Goal: Task Accomplishment & Management: Use online tool/utility

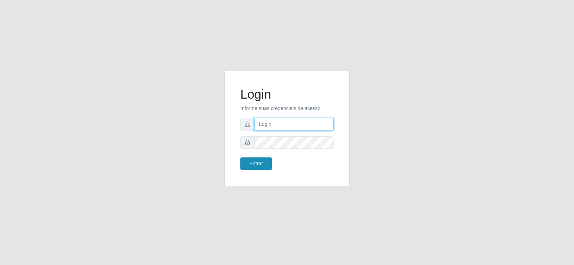
type input "[EMAIL_ADDRESS][DOMAIN_NAME]"
click at [264, 168] on button "Entrar" at bounding box center [256, 164] width 32 height 13
click at [260, 164] on button "Entrar" at bounding box center [256, 164] width 32 height 13
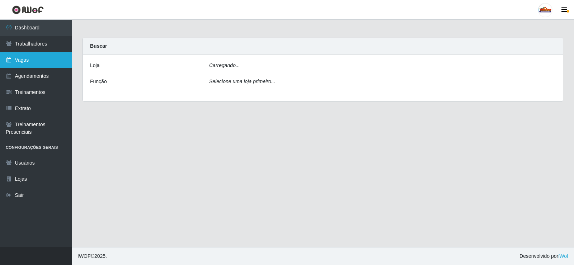
click at [37, 63] on link "Vagas" at bounding box center [36, 60] width 72 height 16
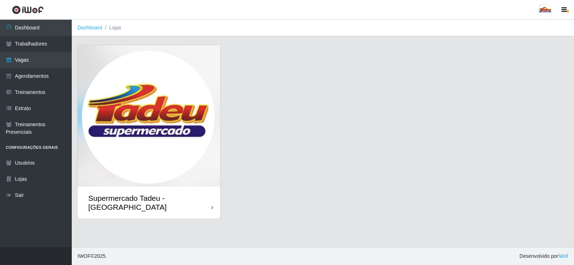
click at [177, 99] on img at bounding box center [149, 115] width 143 height 141
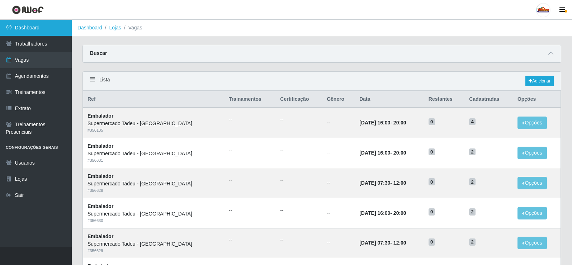
click at [40, 28] on link "Dashboard" at bounding box center [36, 28] width 72 height 16
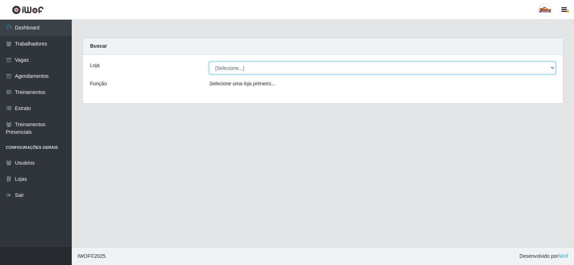
click at [238, 66] on select "[Selecione...] Supermercado Tadeu - [GEOGRAPHIC_DATA]" at bounding box center [382, 68] width 347 height 13
click at [240, 67] on select "[Selecione...] Supermercado Tadeu - [GEOGRAPHIC_DATA]" at bounding box center [382, 68] width 347 height 13
drag, startPoint x: 240, startPoint y: 67, endPoint x: 242, endPoint y: 73, distance: 6.0
click at [240, 67] on select "[Selecione...] Supermercado Tadeu - [GEOGRAPHIC_DATA]" at bounding box center [382, 68] width 347 height 13
select select "195"
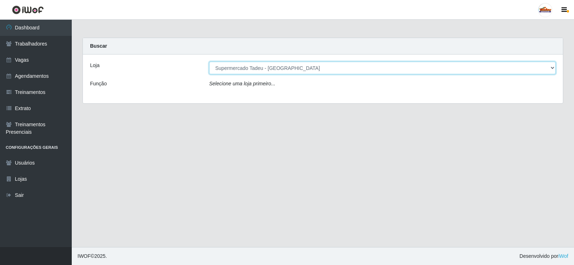
click at [209, 62] on select "[Selecione...] Supermercado Tadeu - [GEOGRAPHIC_DATA]" at bounding box center [382, 68] width 347 height 13
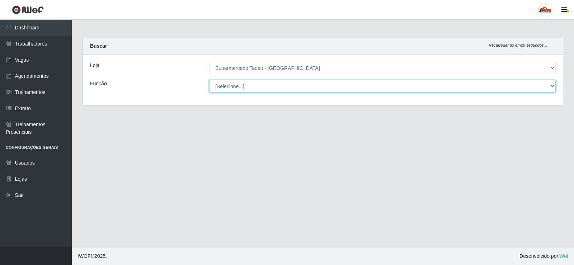
click at [243, 86] on select "[Selecione...] ASG ASG + ASG ++ Auxiliar de Estacionamento Auxiliar de Estacion…" at bounding box center [382, 86] width 347 height 13
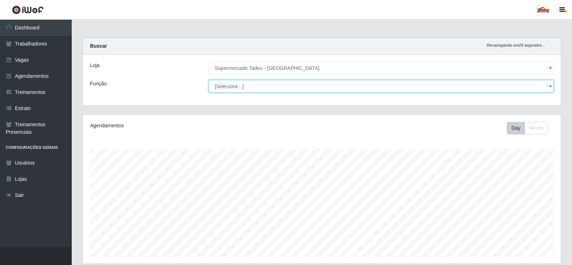
scroll to position [149, 478]
click at [243, 86] on select "[Selecione...] ASG ASG + ASG ++ Auxiliar de Estacionamento Auxiliar de Estacion…" at bounding box center [381, 86] width 345 height 13
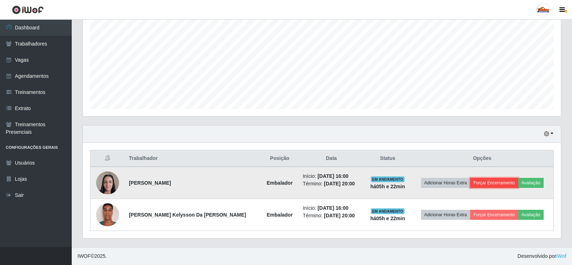
click at [492, 182] on button "Forçar Encerramento" at bounding box center [494, 183] width 48 height 10
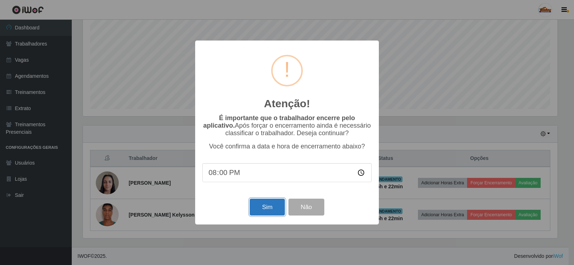
click at [273, 208] on button "Sim" at bounding box center [267, 207] width 35 height 17
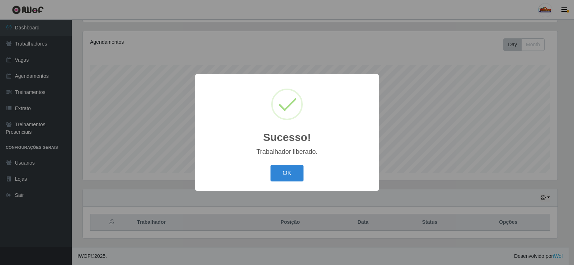
click at [488, 216] on div "Sucesso! × Trabalhador liberado. OK Cancel" at bounding box center [287, 132] width 574 height 265
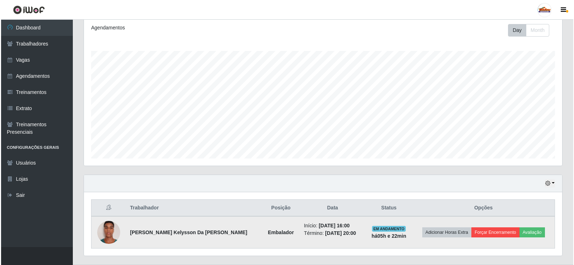
scroll to position [116, 0]
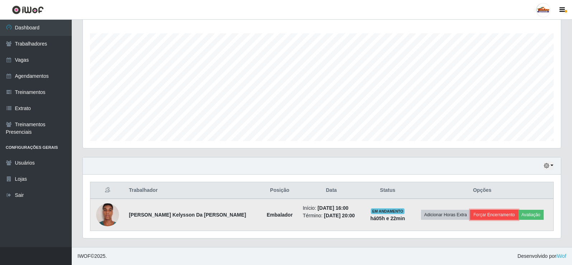
click at [493, 217] on button "Forçar Encerramento" at bounding box center [494, 215] width 48 height 10
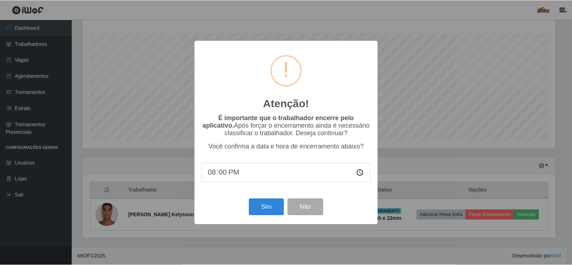
scroll to position [149, 475]
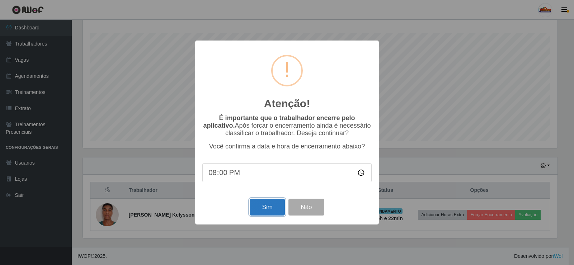
click at [282, 211] on button "Sim" at bounding box center [267, 207] width 35 height 17
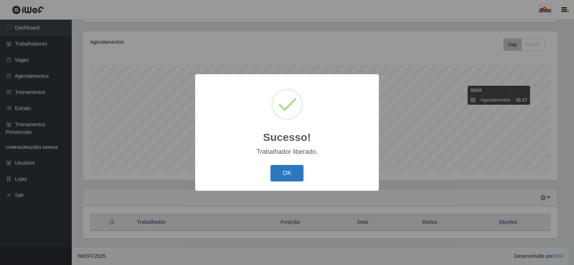
click at [300, 176] on button "OK" at bounding box center [287, 173] width 33 height 17
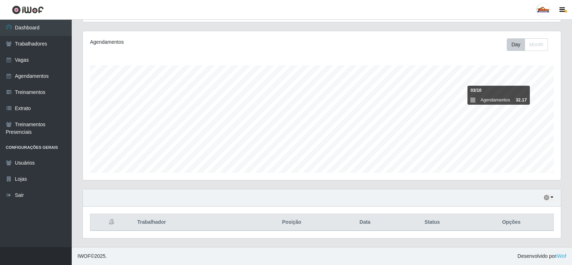
scroll to position [149, 478]
